Goal: Information Seeking & Learning: Find specific fact

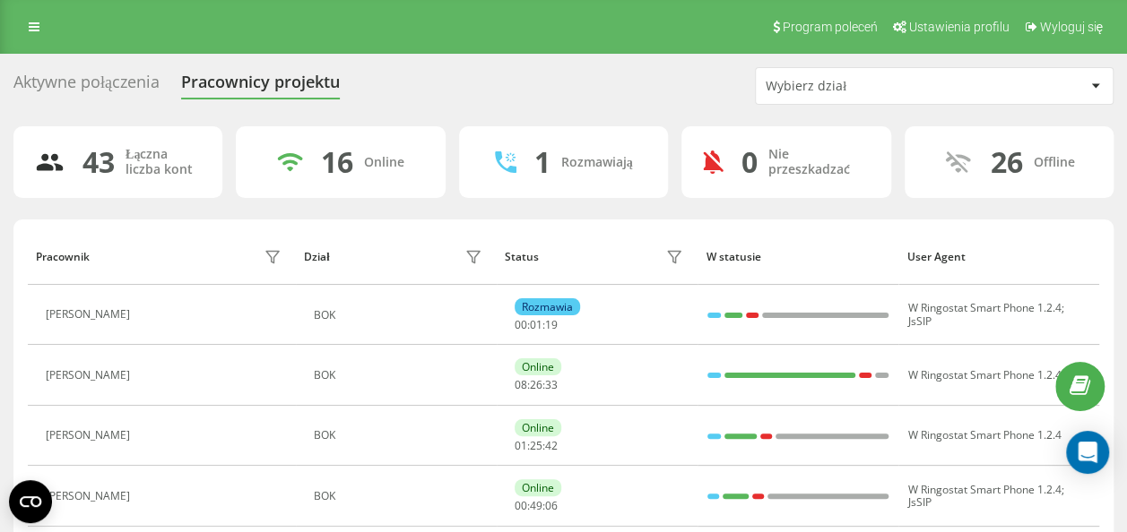
click at [109, 86] on div "Aktywne połączenia" at bounding box center [86, 87] width 146 height 28
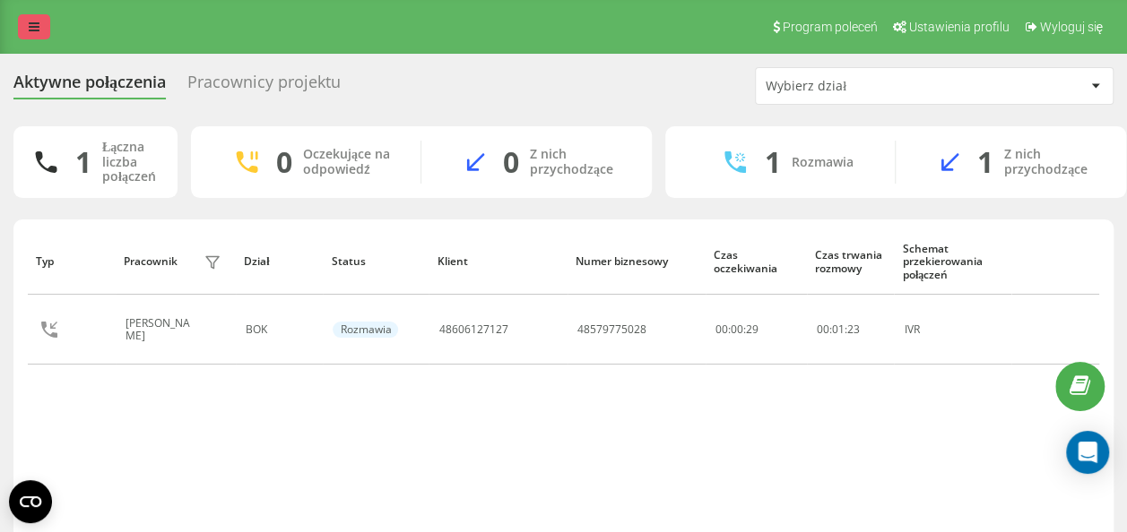
click at [39, 32] on icon at bounding box center [34, 27] width 11 height 13
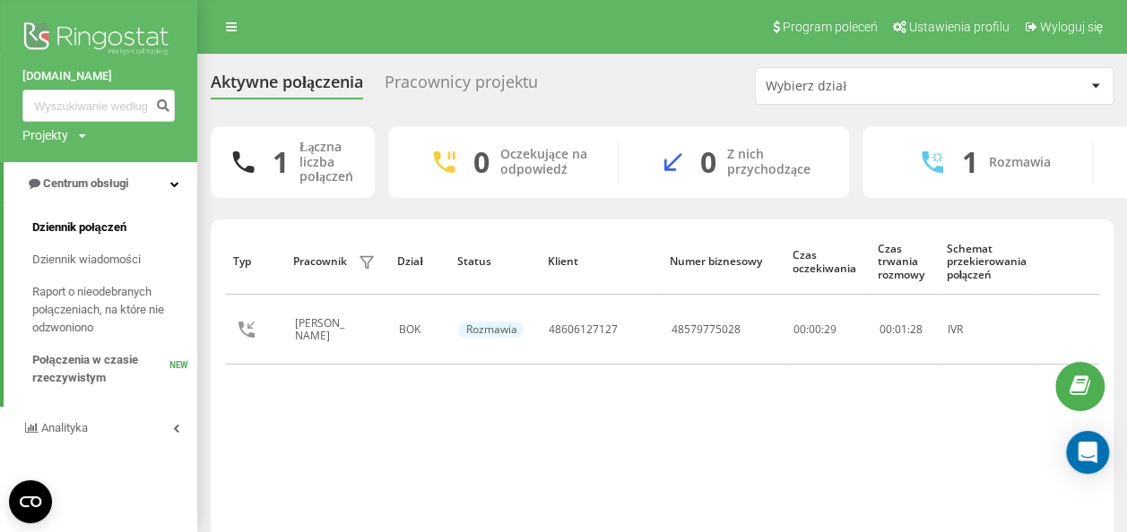
click at [84, 224] on span "Dziennik połączeń" at bounding box center [79, 228] width 94 height 18
click at [120, 230] on span "Dziennik połączeń" at bounding box center [79, 228] width 94 height 18
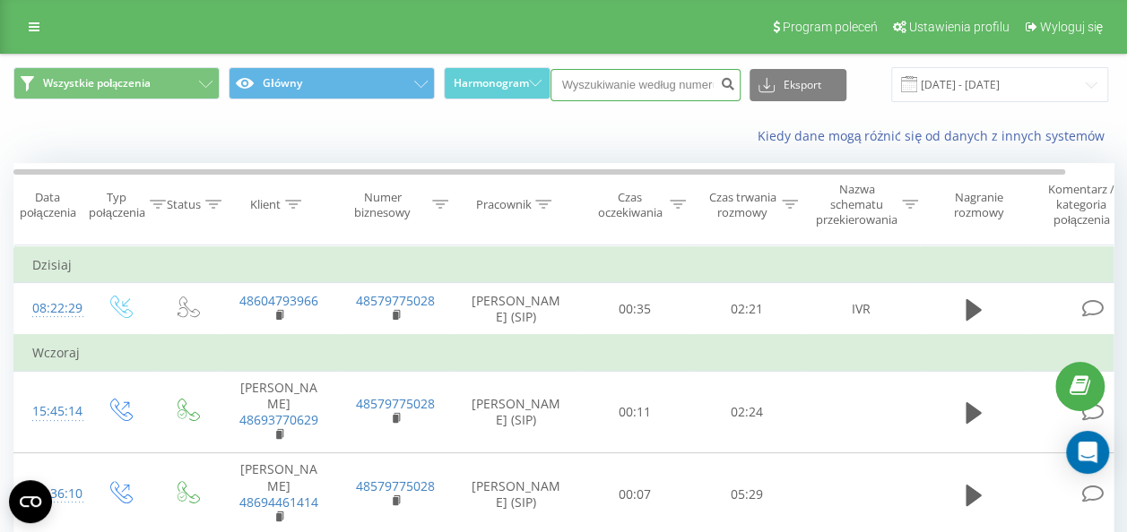
click at [669, 90] on input at bounding box center [645, 85] width 190 height 32
paste input "48504821337"
type input "48504821337"
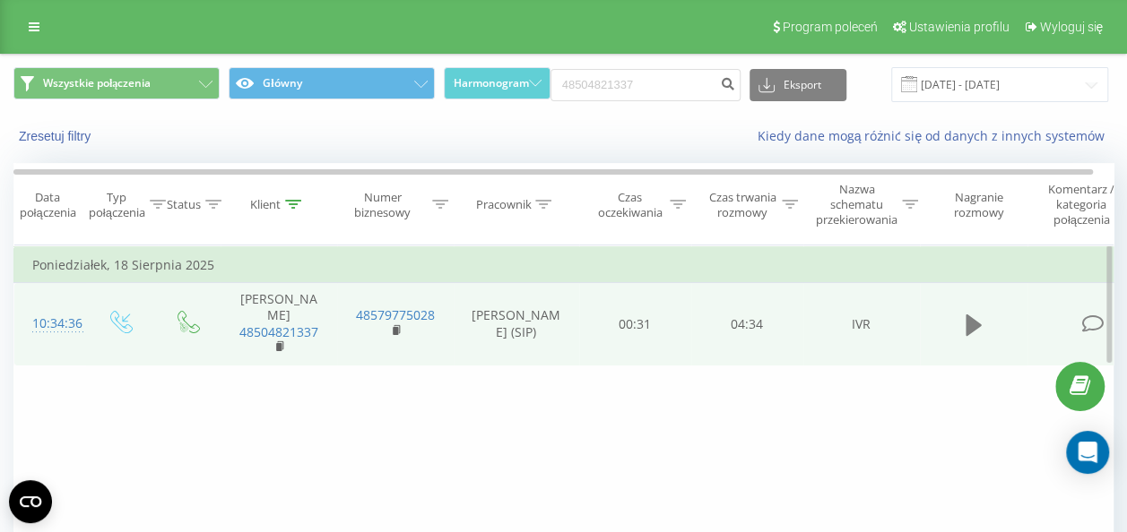
click at [966, 327] on icon at bounding box center [973, 325] width 16 height 22
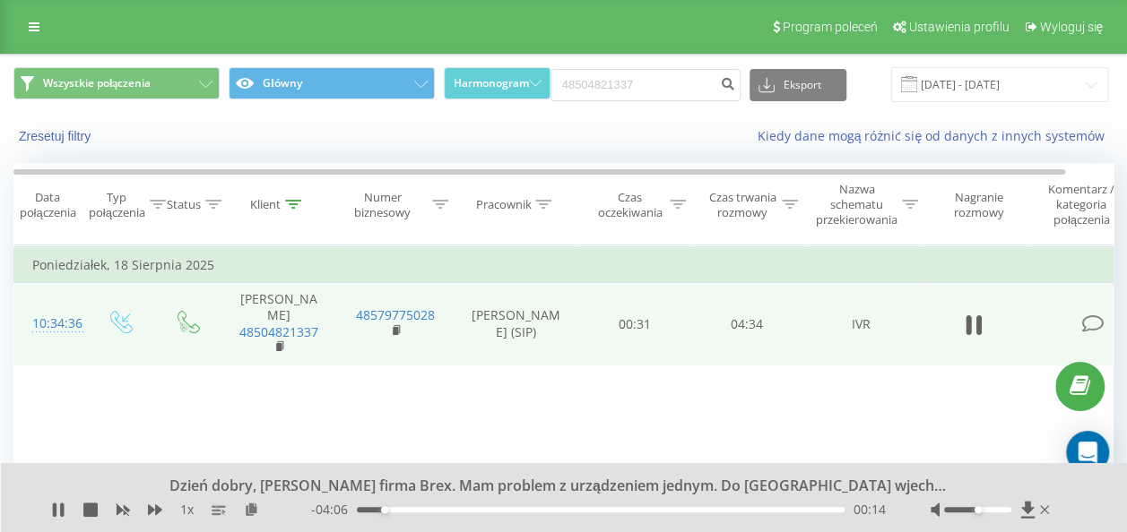
click at [417, 511] on div "00:14" at bounding box center [601, 509] width 488 height 5
click at [459, 511] on div "00:33" at bounding box center [601, 509] width 488 height 5
click at [522, 508] on div "01:28" at bounding box center [601, 509] width 488 height 5
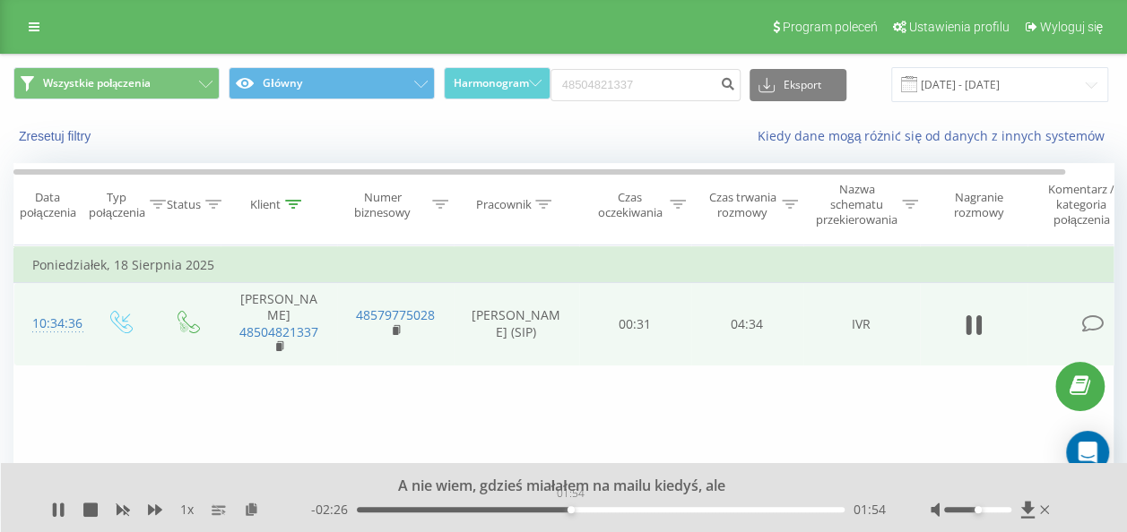
click at [570, 507] on div "01:54" at bounding box center [601, 509] width 488 height 5
click at [602, 507] on div "02:11" at bounding box center [601, 509] width 488 height 5
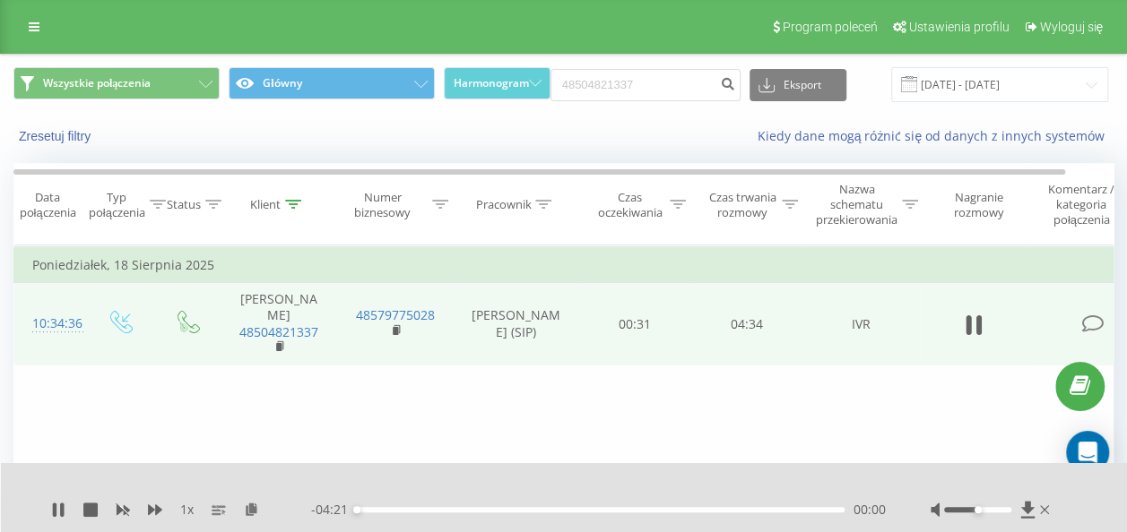
click at [600, 511] on div "00:00" at bounding box center [601, 509] width 488 height 5
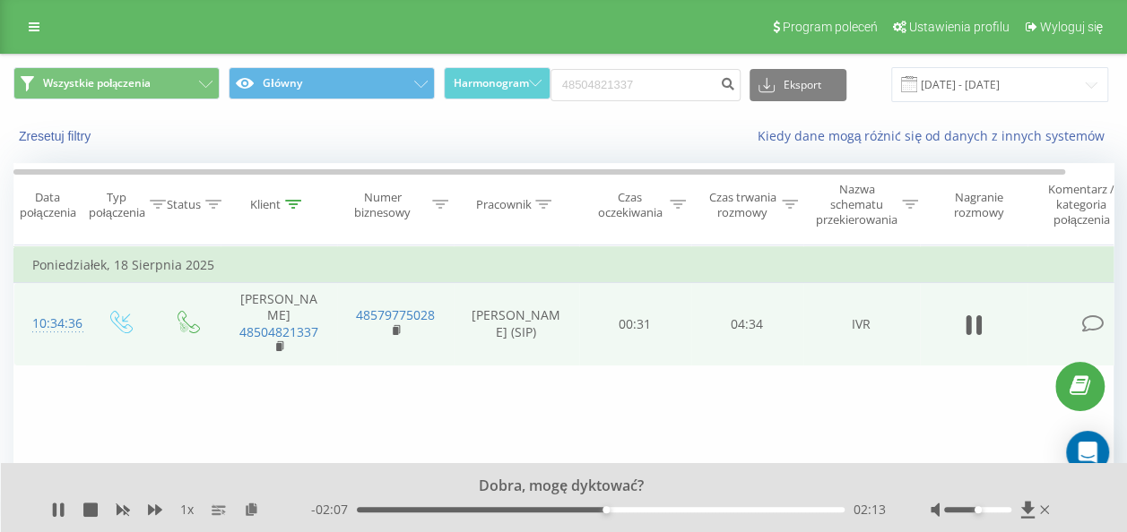
click at [592, 510] on div "02:13" at bounding box center [601, 509] width 488 height 5
click at [663, 510] on div "02:06" at bounding box center [601, 509] width 488 height 5
click at [704, 507] on div "02:45" at bounding box center [601, 509] width 488 height 5
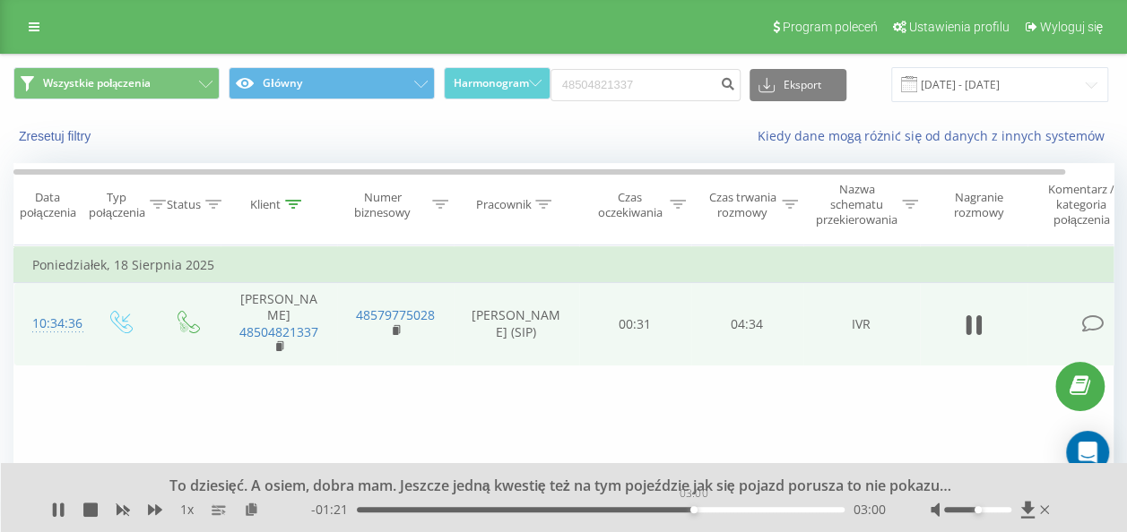
click at [693, 508] on div "03:00" at bounding box center [601, 509] width 488 height 5
click at [672, 510] on div "03:02" at bounding box center [601, 509] width 488 height 5
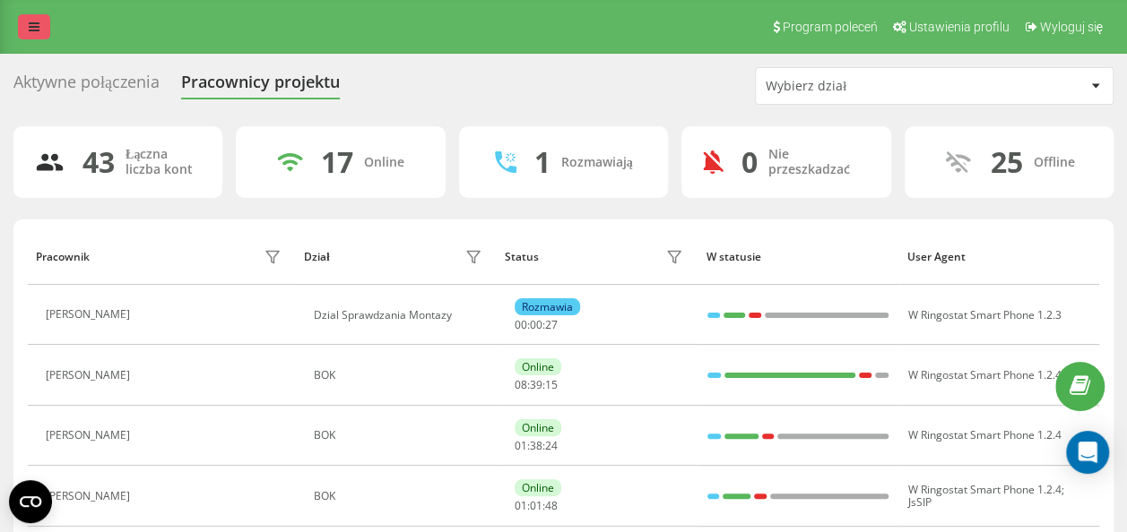
click at [25, 36] on link at bounding box center [34, 26] width 32 height 25
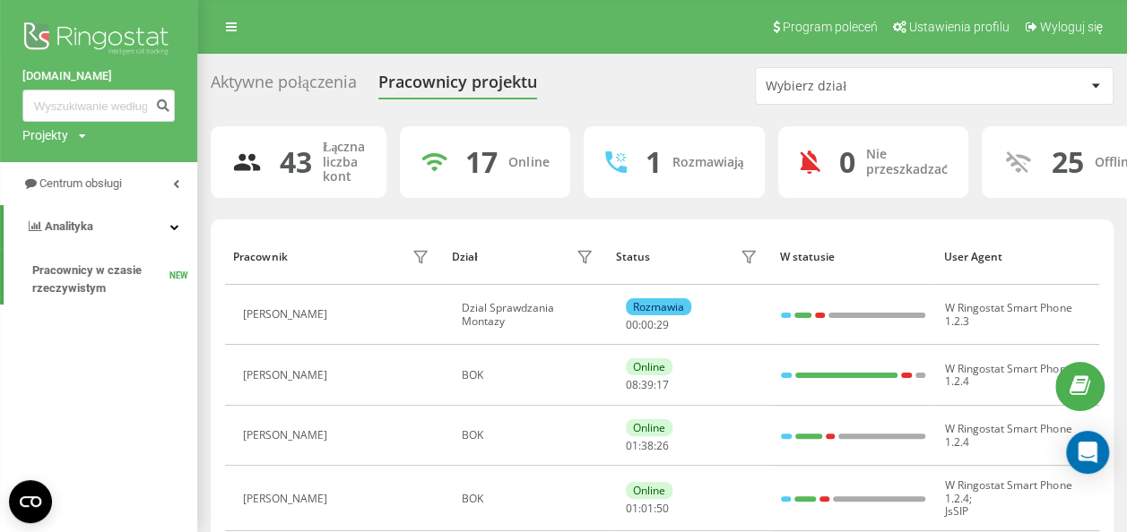
click at [295, 88] on div "Aktywne połączenia" at bounding box center [284, 87] width 146 height 28
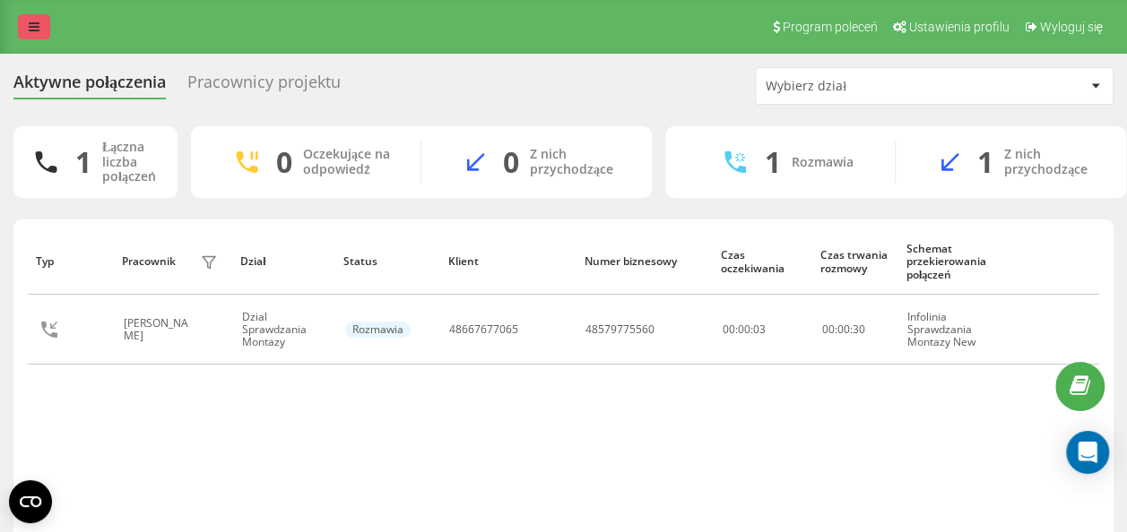
click at [47, 29] on link at bounding box center [34, 26] width 32 height 25
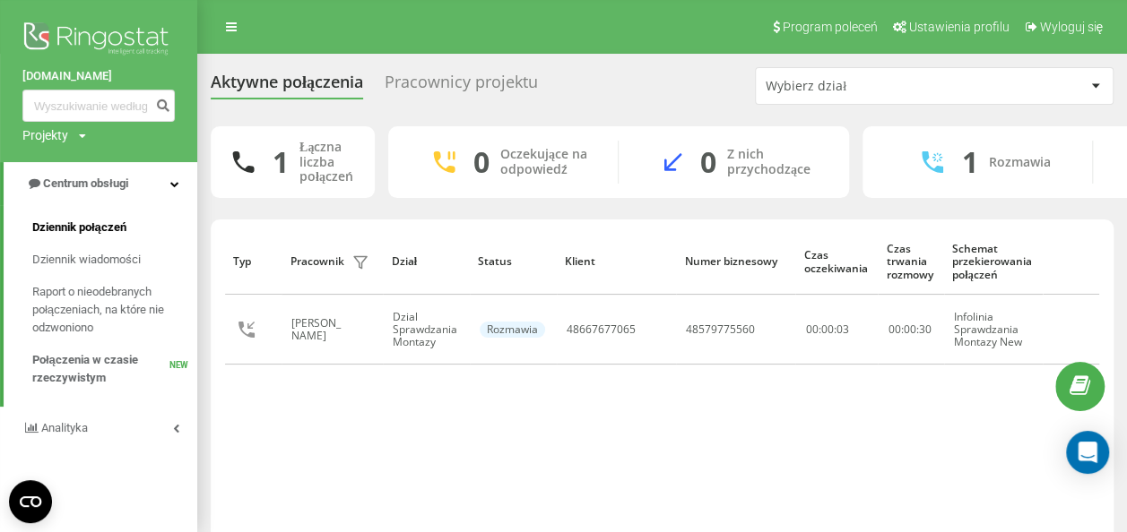
click at [105, 226] on span "Dziennik połączeń" at bounding box center [79, 228] width 94 height 18
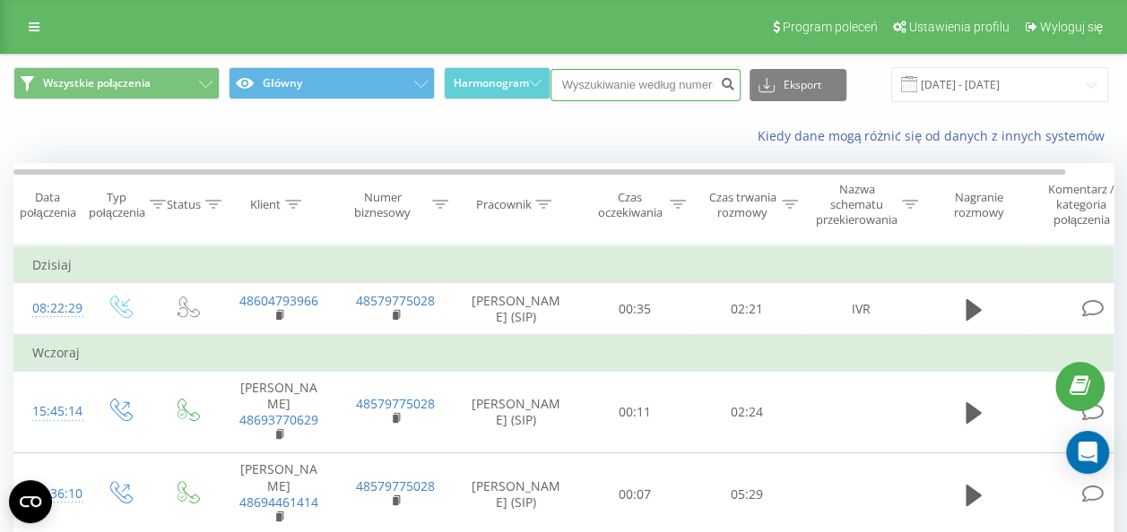
click at [661, 90] on input at bounding box center [645, 85] width 190 height 32
paste input "48504821337"
type input "48504821337"
click at [734, 75] on button "submit" at bounding box center [728, 85] width 24 height 32
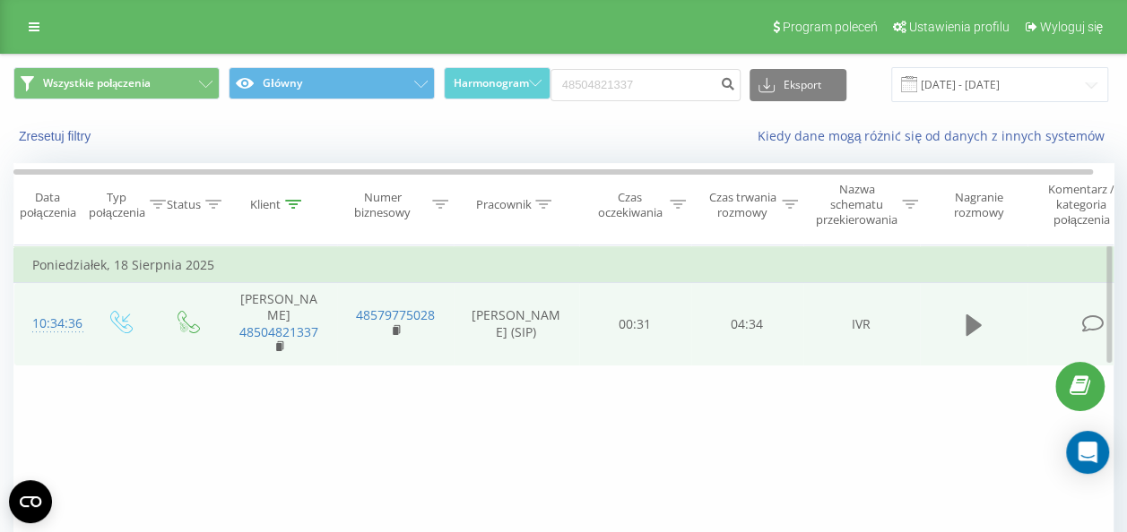
click at [979, 332] on icon at bounding box center [973, 325] width 16 height 25
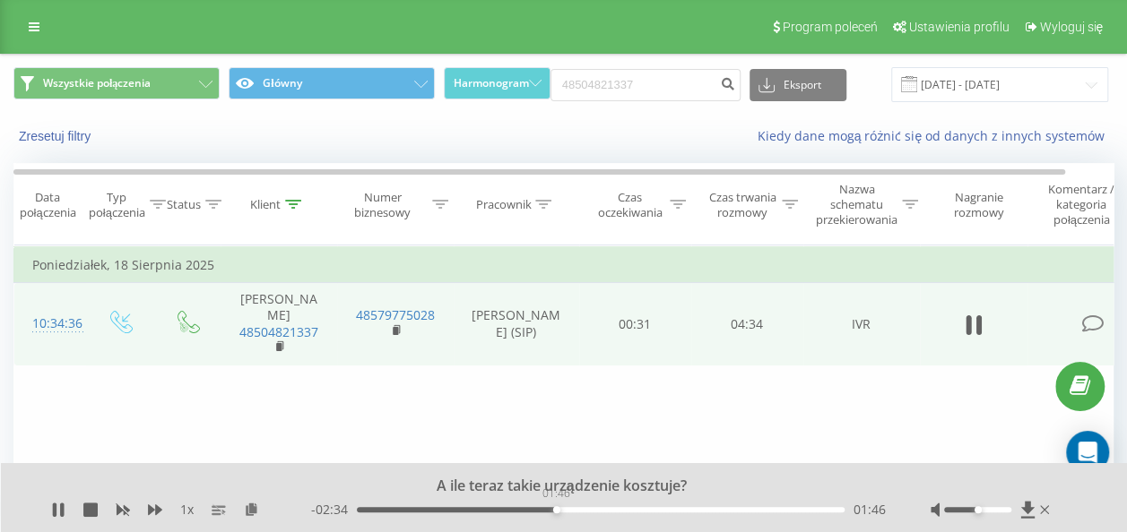
click at [556, 509] on div "01:46" at bounding box center [601, 509] width 488 height 5
click at [595, 514] on div "- 02:34 01:47 01:47" at bounding box center [598, 510] width 575 height 18
click at [589, 509] on div "02:04" at bounding box center [601, 509] width 488 height 5
click at [595, 507] on div "02:08" at bounding box center [601, 509] width 488 height 5
